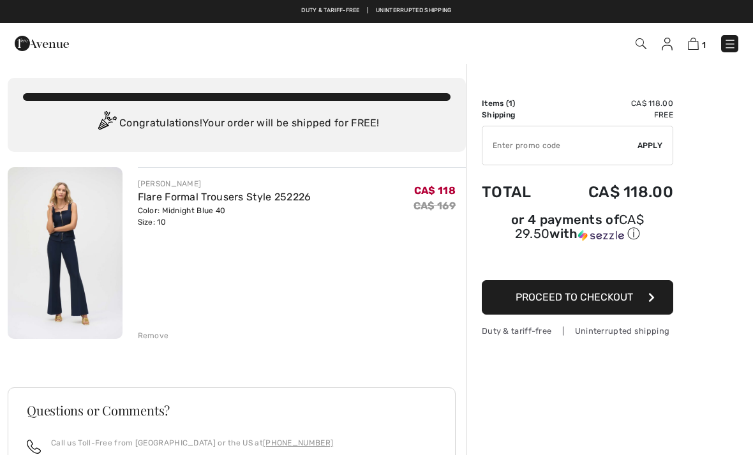
click at [288, 2] on div "Duty & tariff-free | Uninterrupted shipping Free shipping on orders over $99 | …" at bounding box center [376, 11] width 753 height 23
click at [540, 145] on input "TEXT" at bounding box center [559, 145] width 155 height 38
click at [534, 143] on input "TEXT" at bounding box center [559, 145] width 155 height 38
type input "EXTRA15"
click at [654, 146] on span "Apply" at bounding box center [650, 145] width 26 height 11
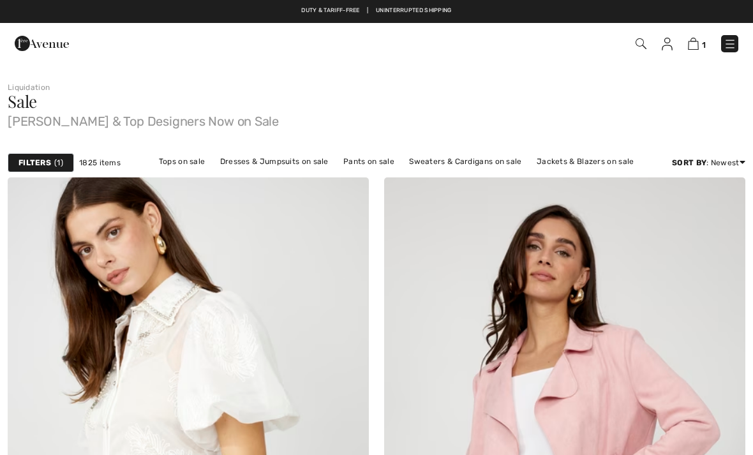
checkbox input "true"
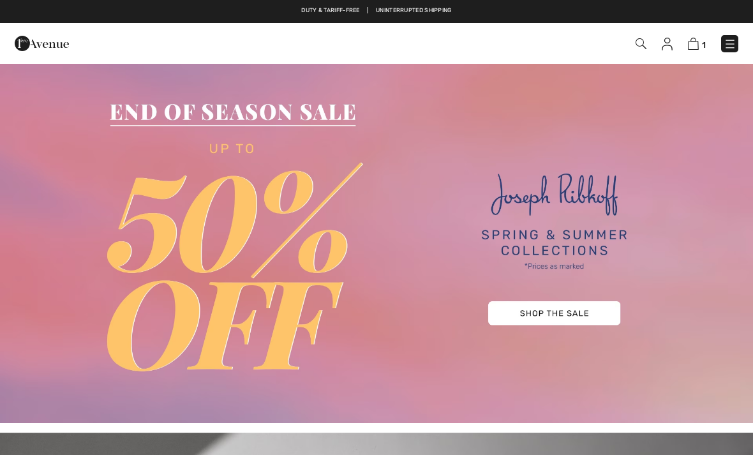
checkbox input "true"
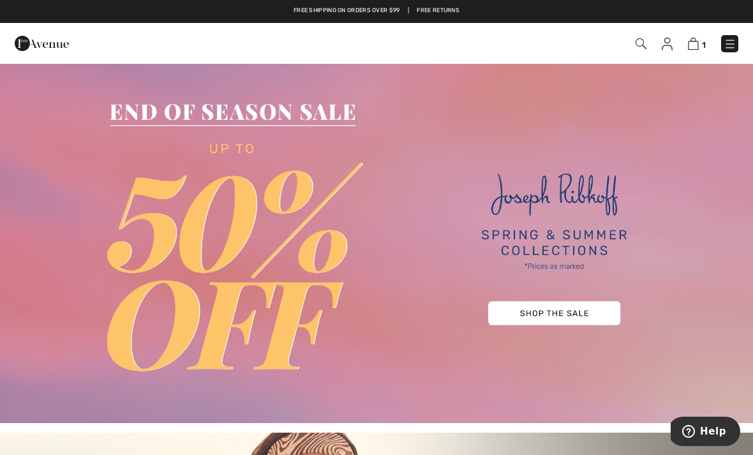
click at [549, 316] on img at bounding box center [376, 243] width 753 height 360
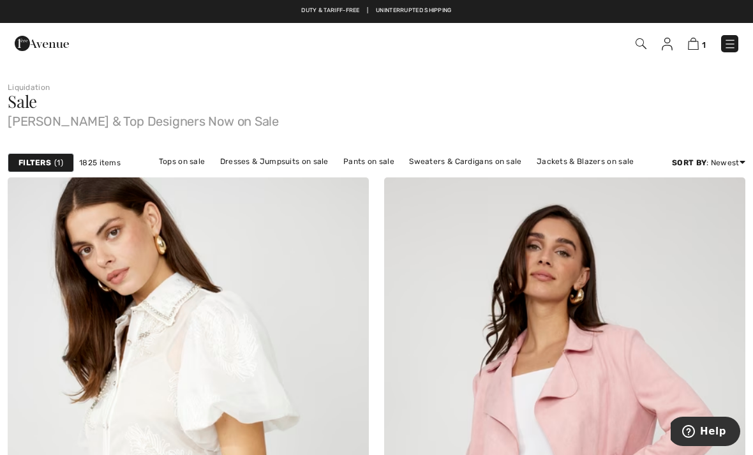
click at [698, 45] on img at bounding box center [693, 44] width 11 height 12
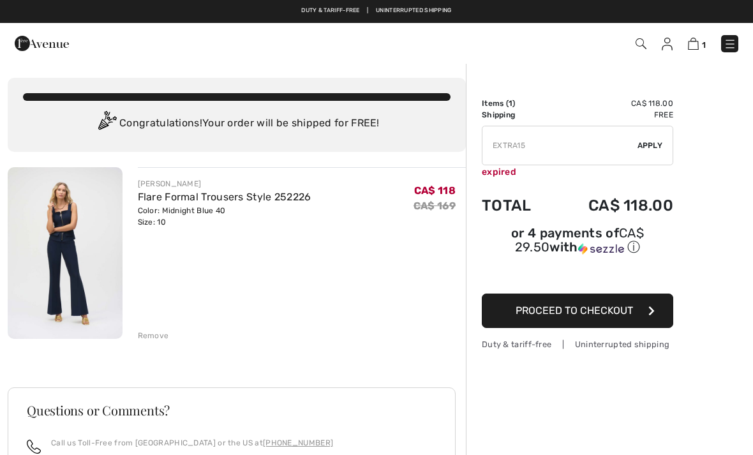
click at [575, 149] on input "TEXT" at bounding box center [559, 145] width 155 height 38
type input "E"
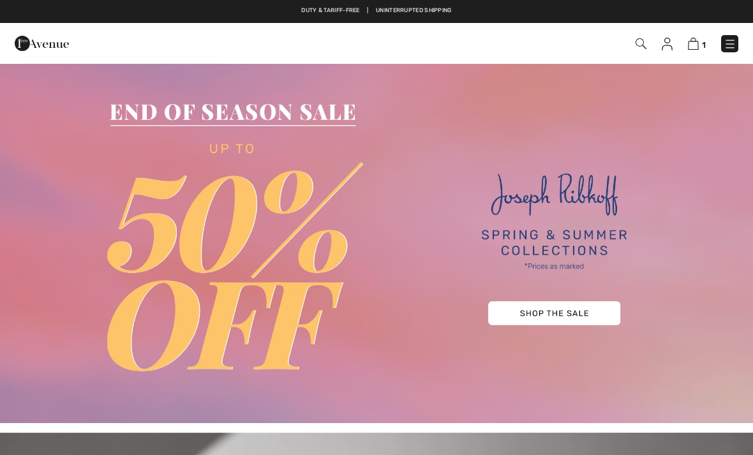
checkbox input "true"
click at [719, 432] on span "Help" at bounding box center [713, 430] width 26 height 11
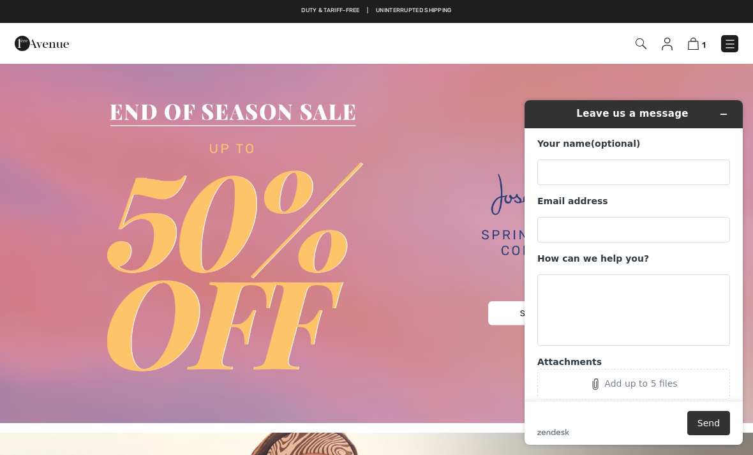
click at [717, 115] on button "Minimize widget" at bounding box center [723, 114] width 20 height 18
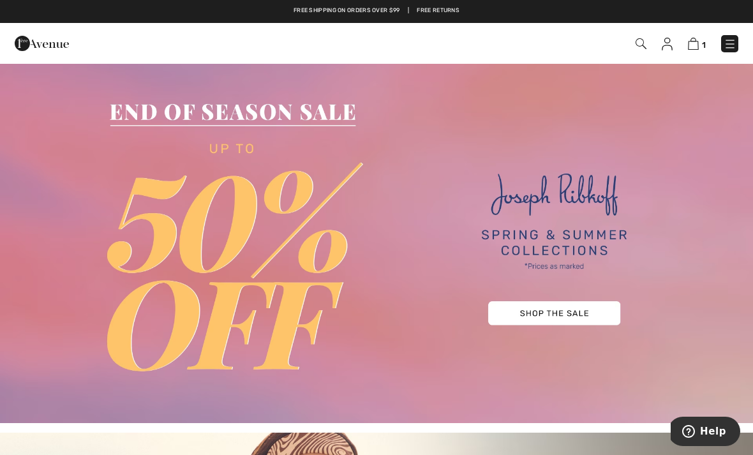
click at [696, 50] on img at bounding box center [693, 44] width 11 height 12
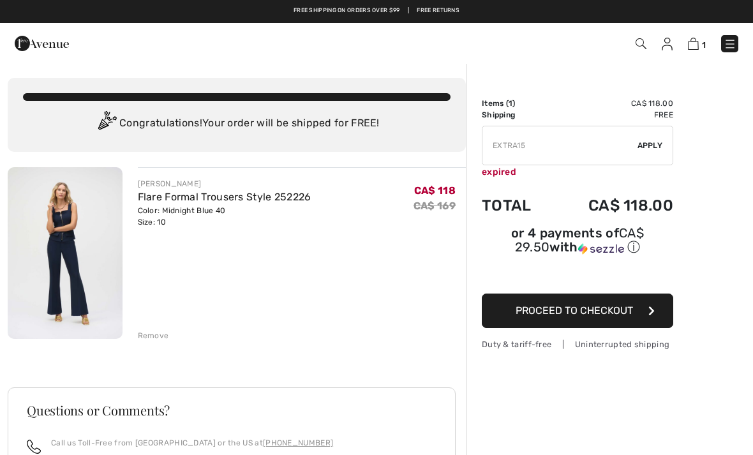
click at [583, 151] on input "TEXT" at bounding box center [559, 145] width 155 height 38
type input "E"
click at [156, 339] on div "Remove" at bounding box center [153, 335] width 31 height 11
